Goal: Obtain resource: Obtain resource

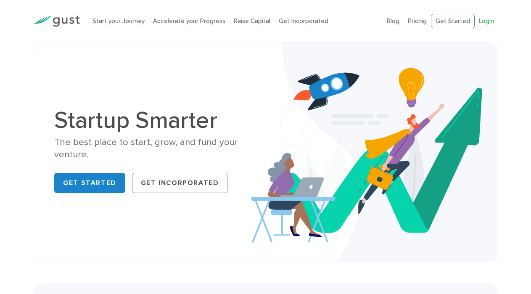
click at [488, 20] on link "Login" at bounding box center [486, 21] width 15 height 8
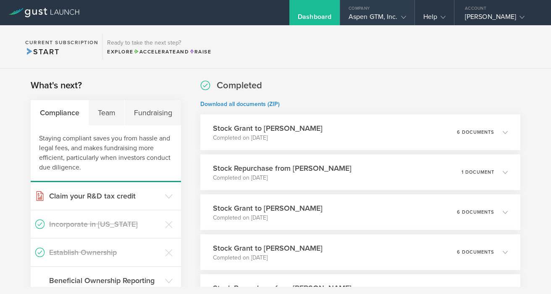
click at [404, 18] on icon at bounding box center [403, 17] width 5 height 5
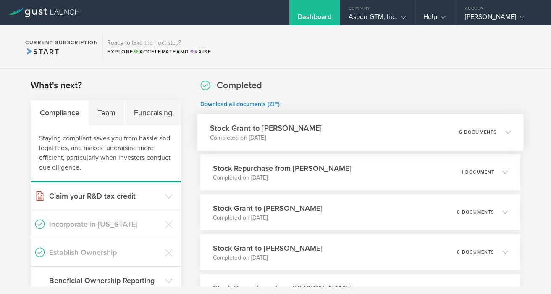
click at [304, 127] on div "Stock Grant to Brian Carp Completed on Aug 7, 2025 6 documents" at bounding box center [360, 132] width 326 height 37
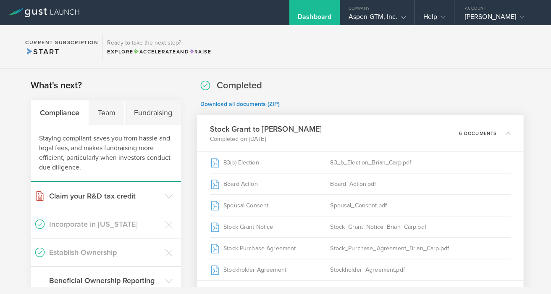
click at [304, 127] on div "Stock Grant to Brian Carp Completed on Aug 7, 2025 6 documents" at bounding box center [360, 133] width 326 height 37
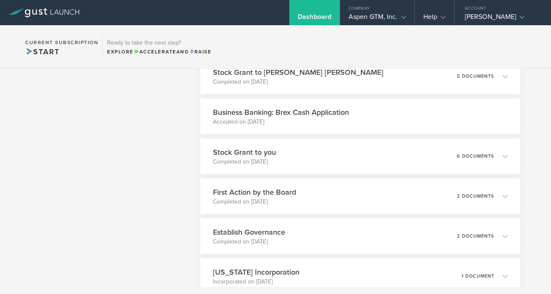
scroll to position [424, 0]
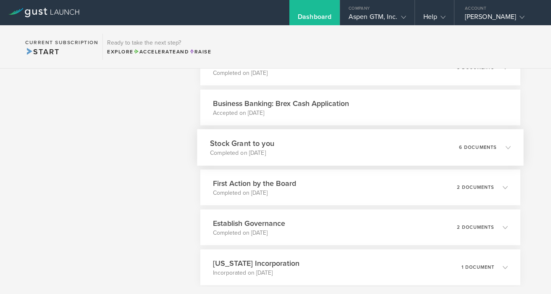
click at [274, 150] on p "Completed on Nov 7, 2024" at bounding box center [242, 153] width 64 height 8
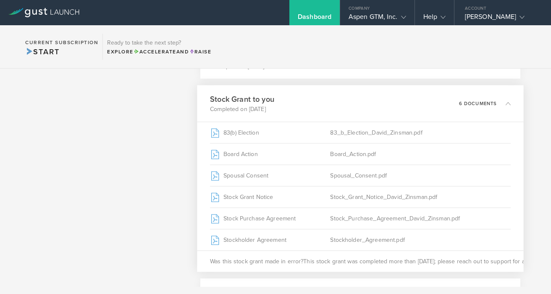
scroll to position [474, 0]
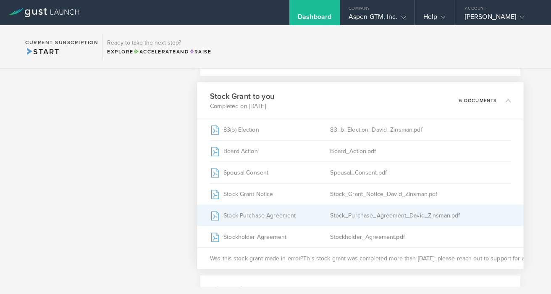
click at [252, 219] on div "Stock Purchase Agreement" at bounding box center [270, 215] width 120 height 21
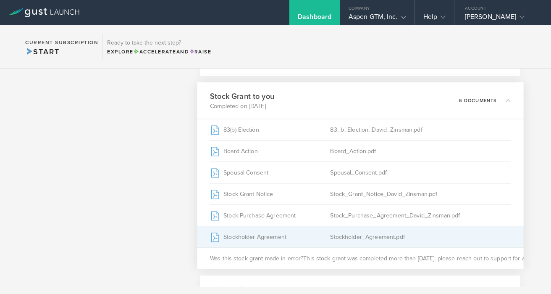
click at [265, 237] on div "Stockholder Agreement" at bounding box center [270, 236] width 120 height 21
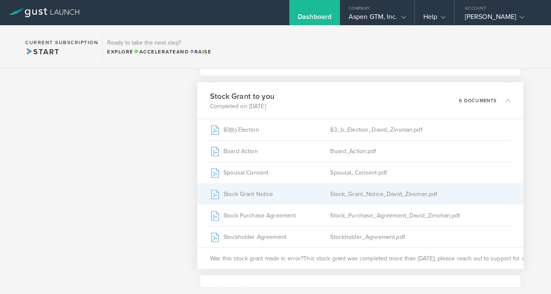
click at [268, 193] on div "Stock Grant Notice" at bounding box center [270, 193] width 120 height 21
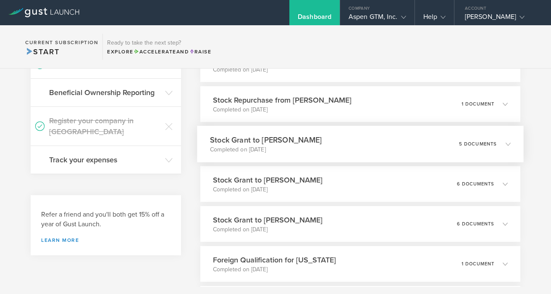
scroll to position [187, 0]
click at [242, 138] on h3 "Stock Grant to Brian Stewart" at bounding box center [266, 140] width 112 height 11
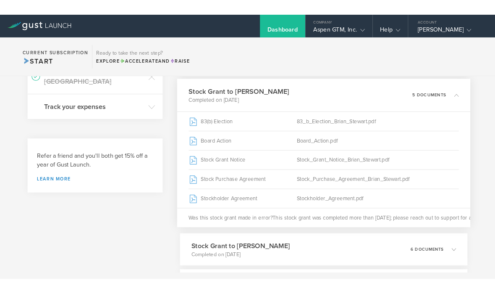
scroll to position [246, 0]
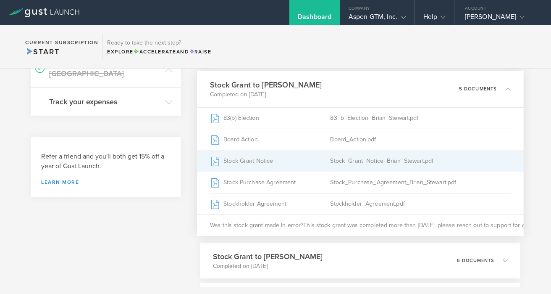
click at [242, 158] on div "Stock Grant Notice" at bounding box center [270, 160] width 120 height 21
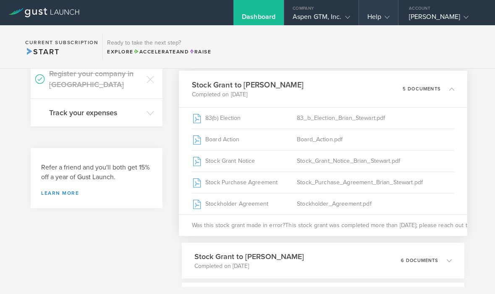
scroll to position [257, 0]
